Goal: Obtain resource: Obtain resource

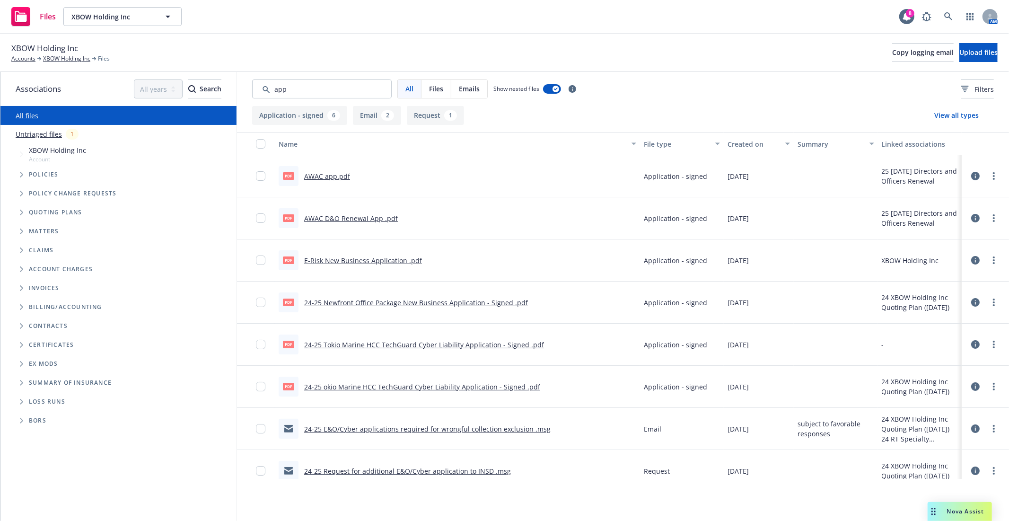
click at [16, 171] on span "Tree Example" at bounding box center [21, 174] width 15 height 15
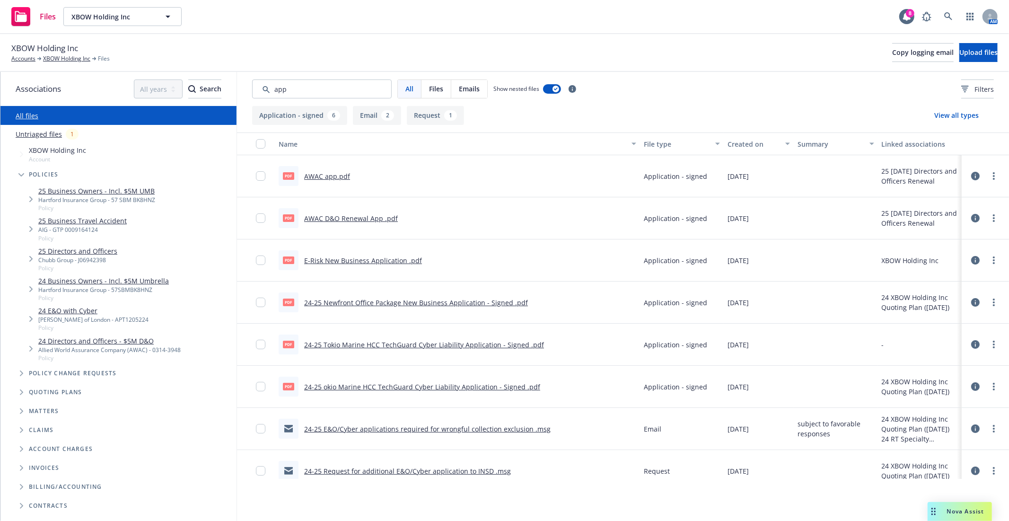
click at [118, 185] on div "25 Business Owners - Incl. $5M UMB Hartford Insurance Group - 57 SBM BK8HNZ Pol…" at bounding box center [127, 199] width 217 height 30
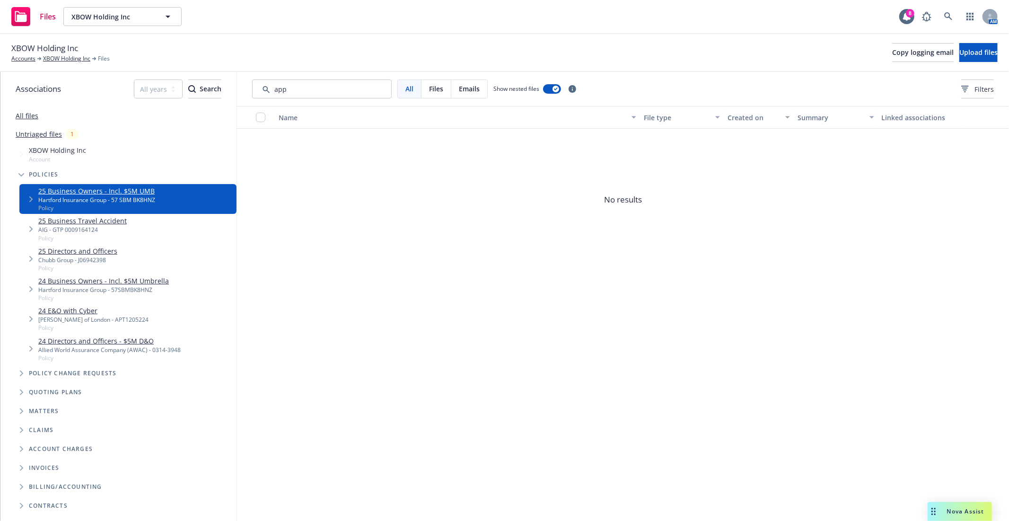
click at [118, 184] on div "25 Business Owners - Incl. $5M UMB Hartford Insurance Group - 57 SBM BK8HNZ Pol…" at bounding box center [127, 199] width 217 height 30
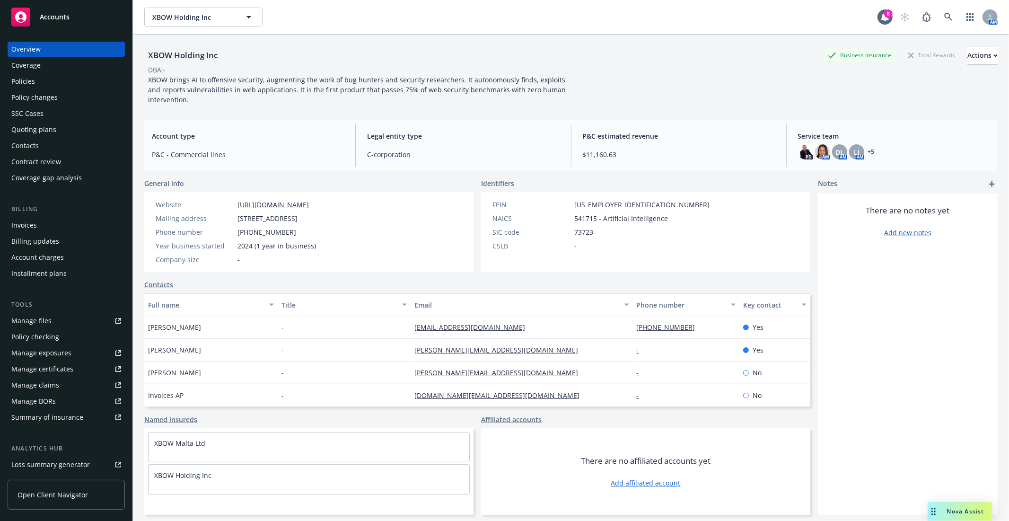
click at [44, 79] on div "Policies" at bounding box center [66, 81] width 110 height 15
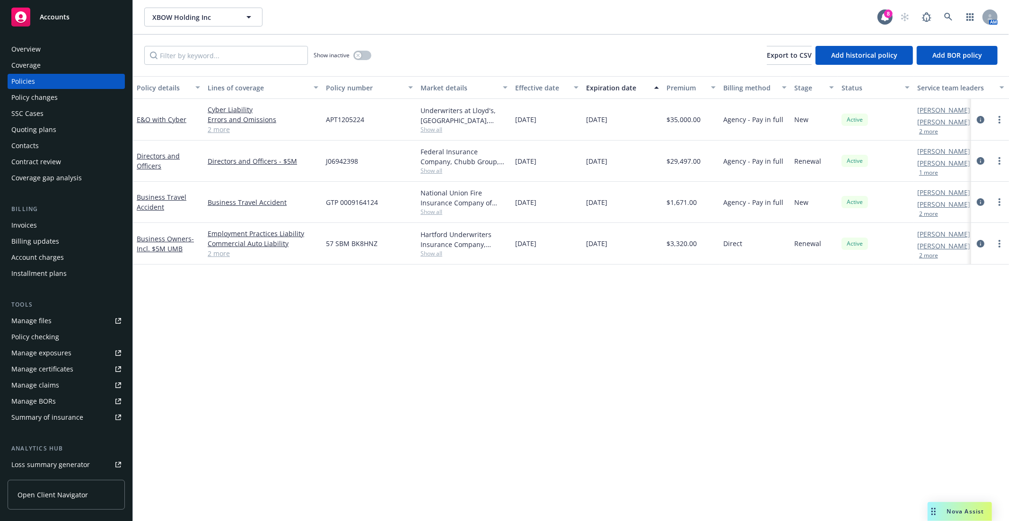
click at [54, 319] on link "Manage files" at bounding box center [66, 320] width 117 height 15
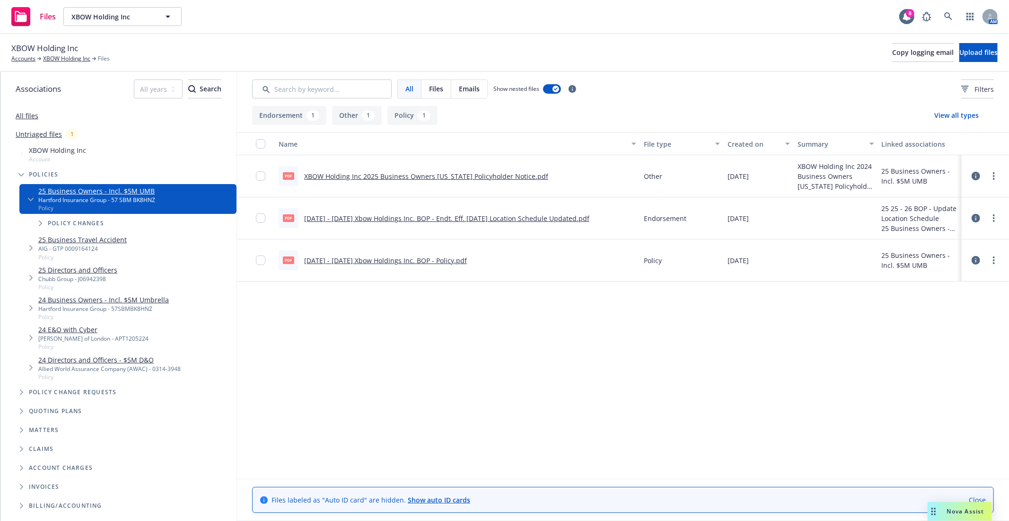
click at [383, 257] on link "8.26.25 - 8.26.26 Xbow Holdings Inc. BOP - Policy.pdf" at bounding box center [385, 260] width 163 height 9
click at [72, 62] on link "XBOW Holding Inc" at bounding box center [66, 58] width 47 height 9
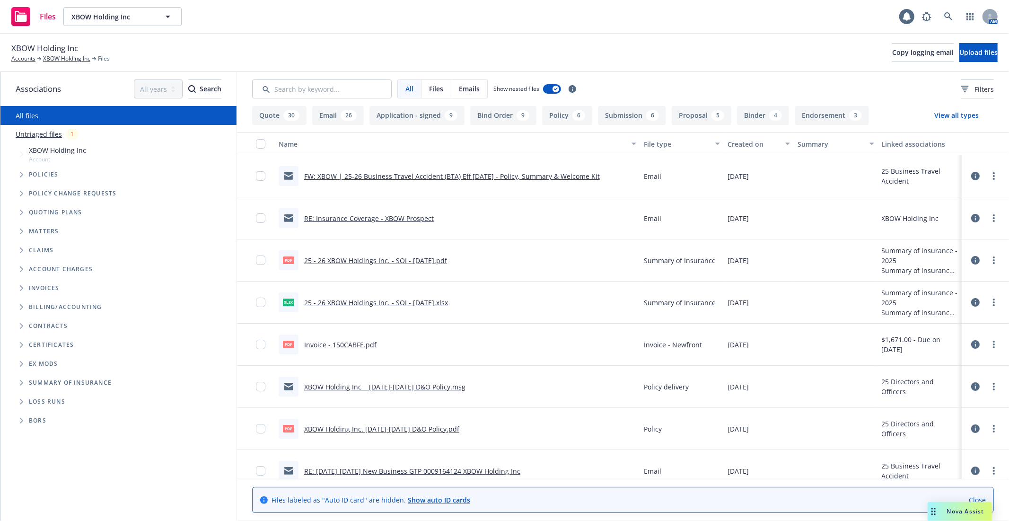
click at [25, 174] on span "Tree Example" at bounding box center [21, 174] width 15 height 15
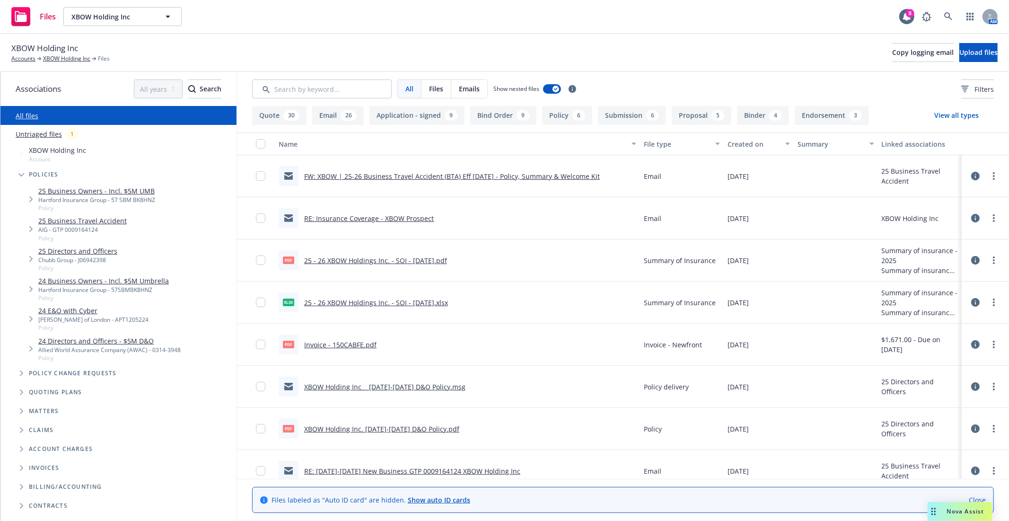
click at [72, 313] on link "24 E&O with Cyber" at bounding box center [93, 311] width 110 height 10
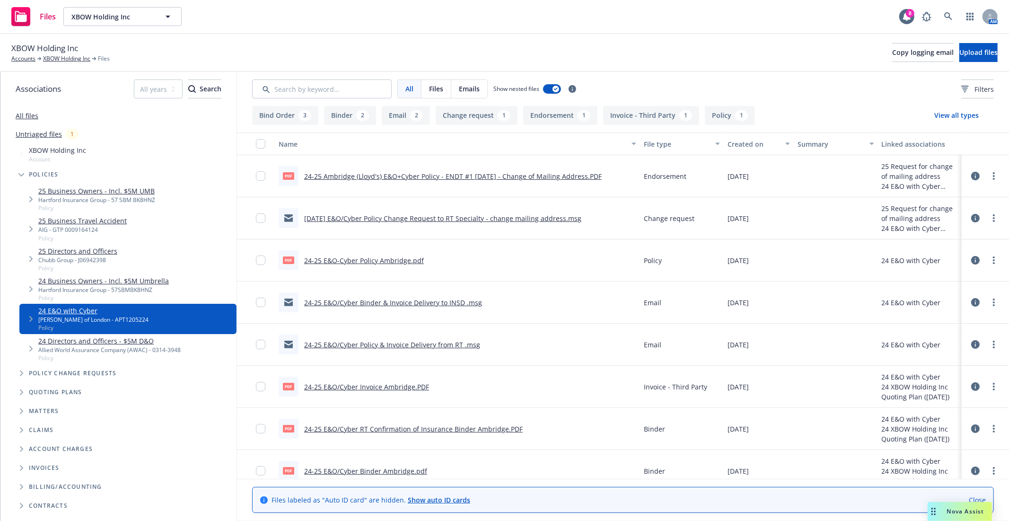
click at [366, 258] on link "24-25 E&O-Cyber Policy Ambridge.pdf" at bounding box center [364, 260] width 120 height 9
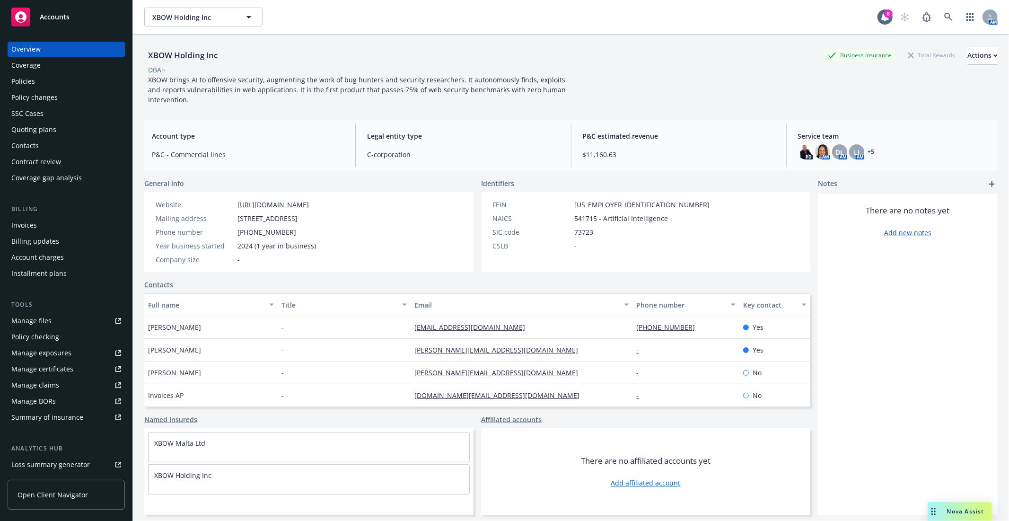
drag, startPoint x: 43, startPoint y: 309, endPoint x: 38, endPoint y: 320, distance: 11.7
click at [38, 320] on div "Tools Manage files Policy checking Manage exposures Manage certificates Manage …" at bounding box center [66, 362] width 117 height 125
click at [38, 320] on div "Manage files" at bounding box center [31, 320] width 40 height 15
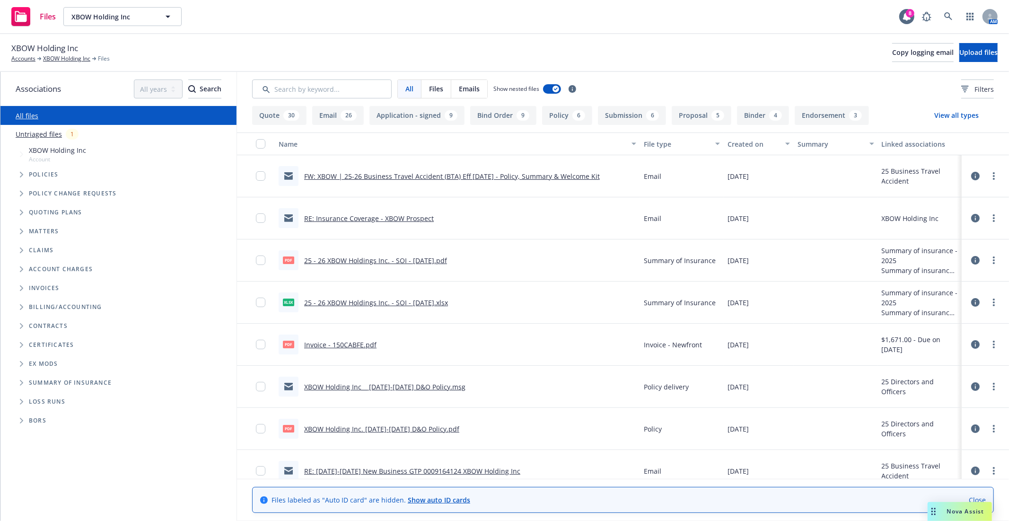
click at [20, 176] on icon "Tree Example" at bounding box center [22, 175] width 4 height 6
